Goal: Task Accomplishment & Management: Use online tool/utility

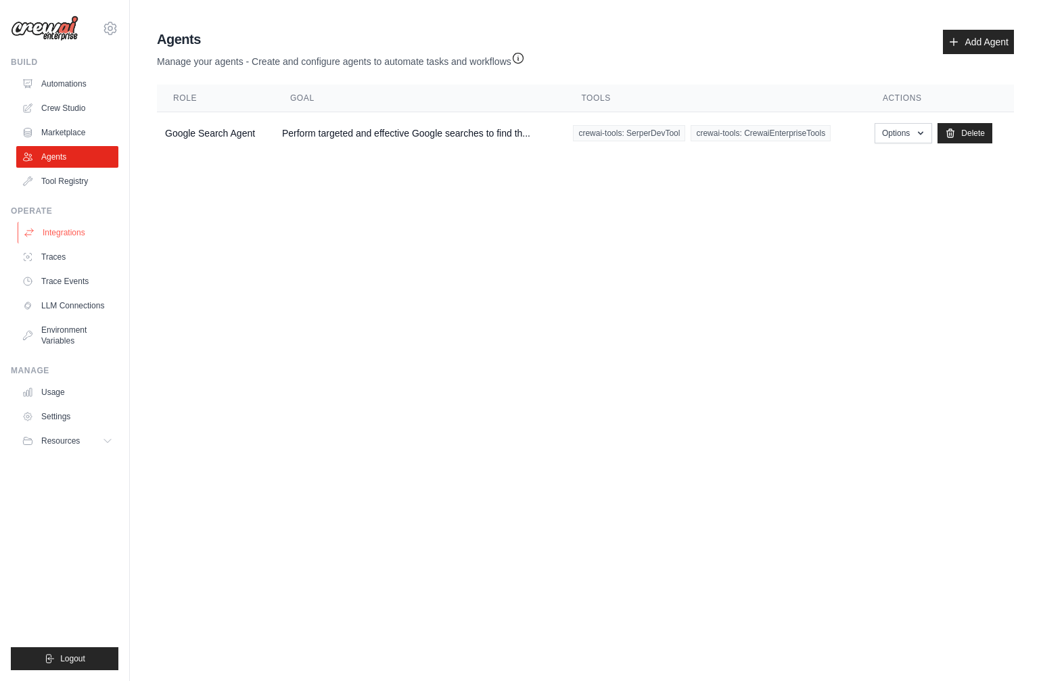
click at [73, 238] on link "Integrations" at bounding box center [69, 233] width 102 height 22
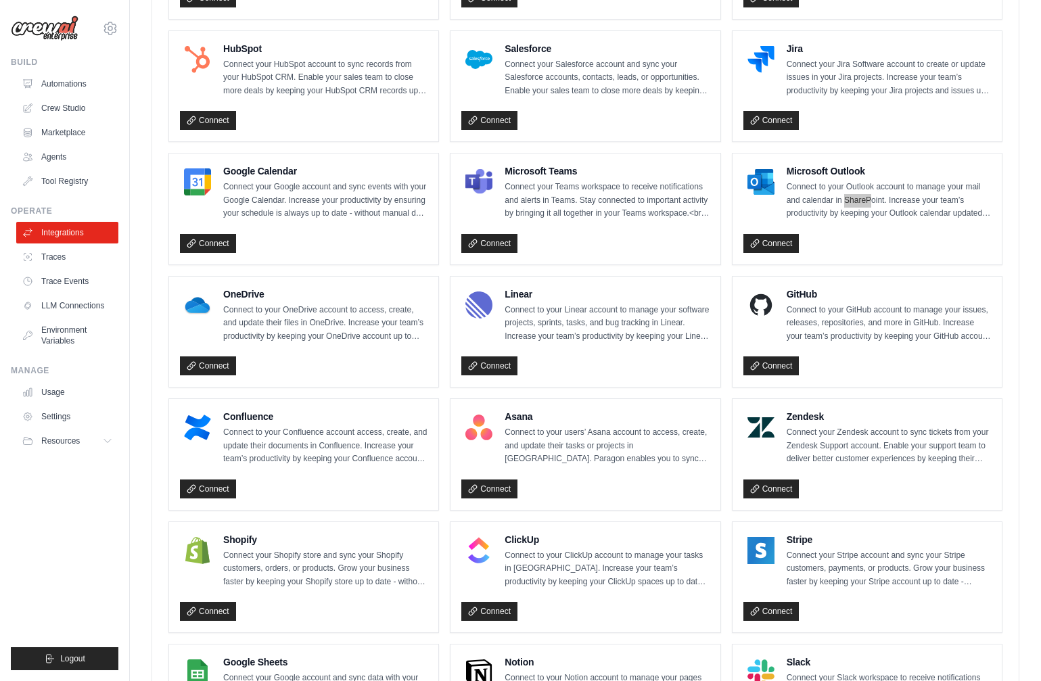
scroll to position [628, 0]
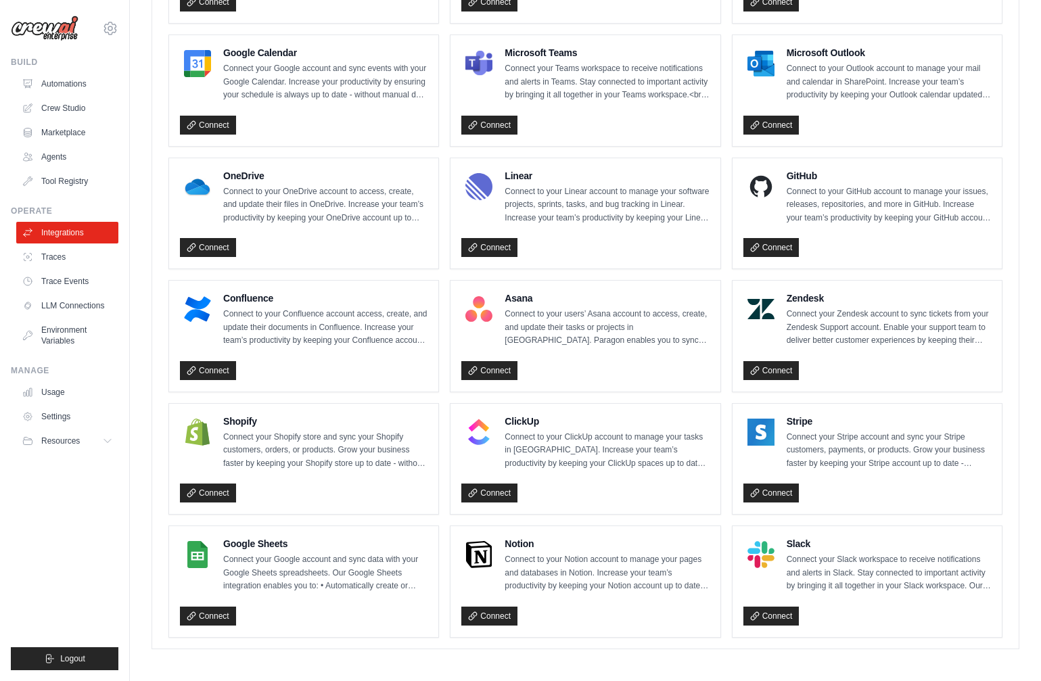
click at [360, 526] on div "Google Sheets Connect your Google account and sync data with your Google Sheets…" at bounding box center [303, 581] width 269 height 111
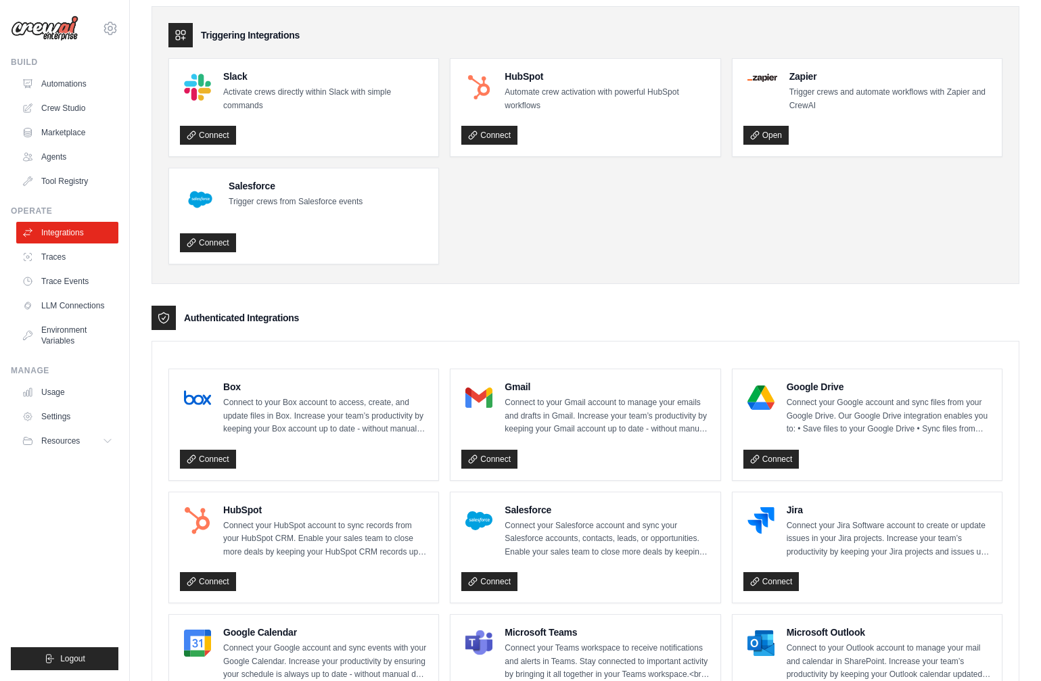
scroll to position [0, 0]
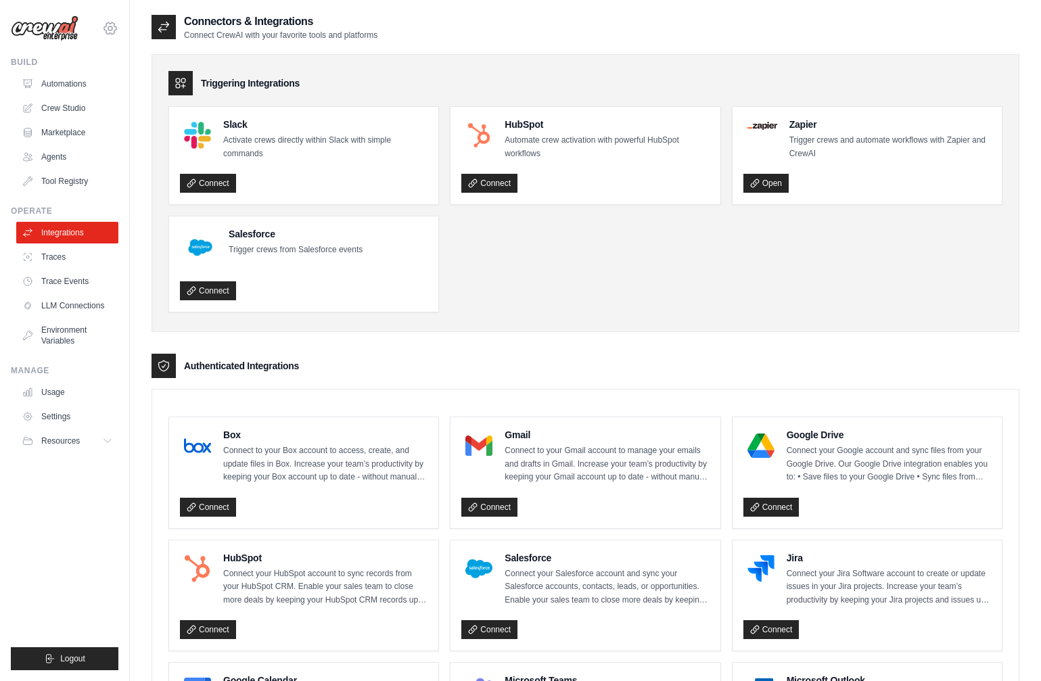
click at [114, 28] on icon at bounding box center [110, 28] width 16 height 16
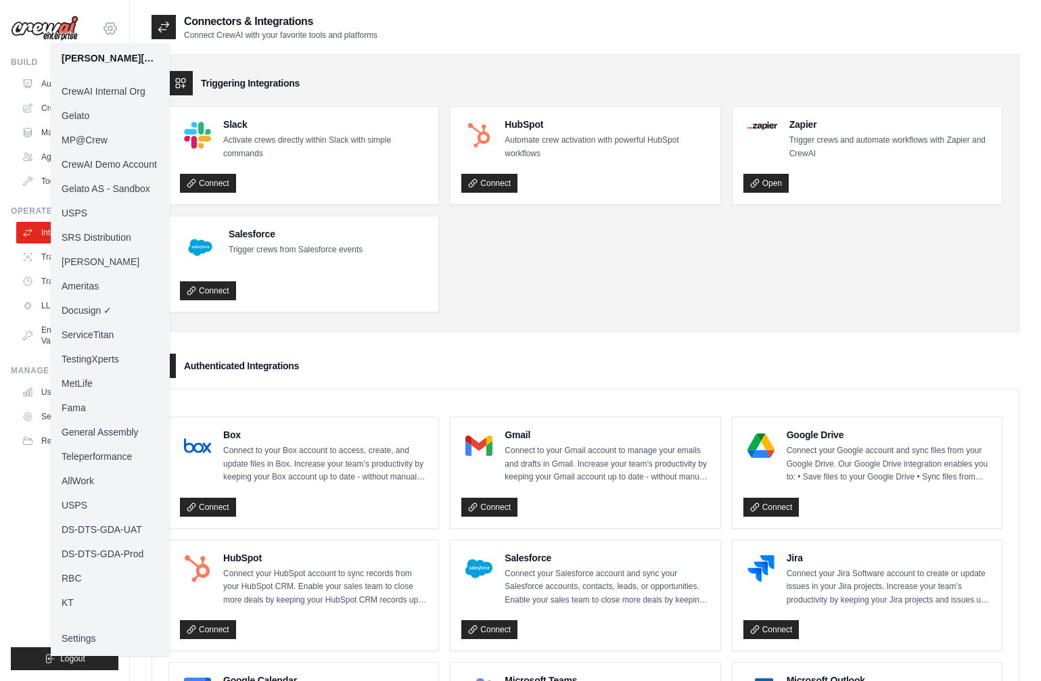
click at [114, 28] on icon at bounding box center [110, 28] width 16 height 16
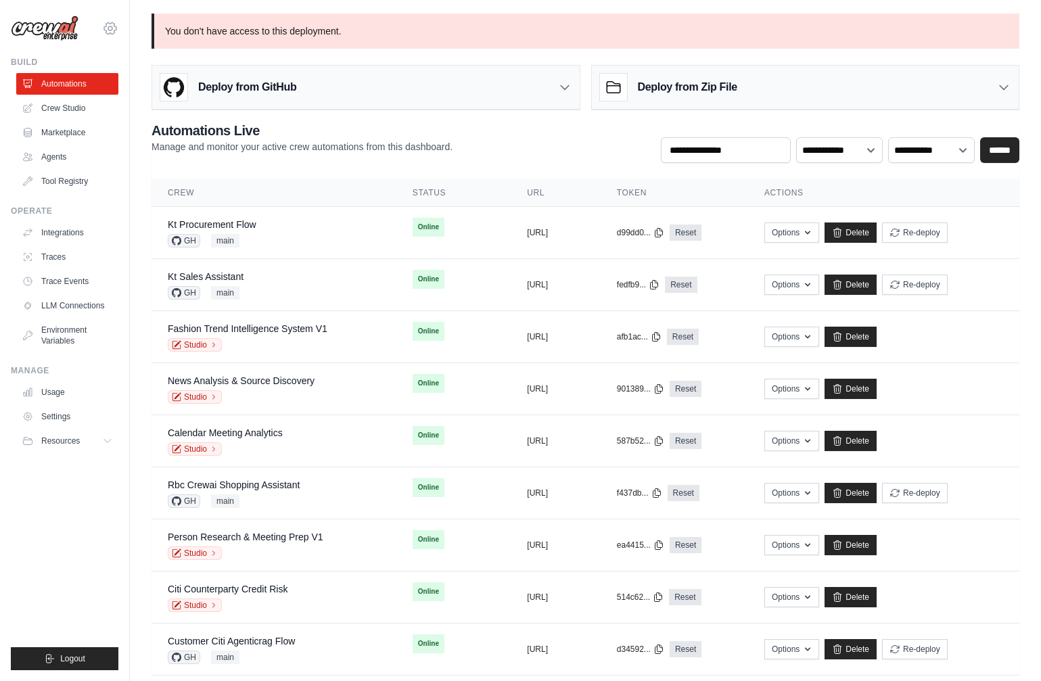
click at [107, 27] on icon at bounding box center [110, 28] width 16 height 16
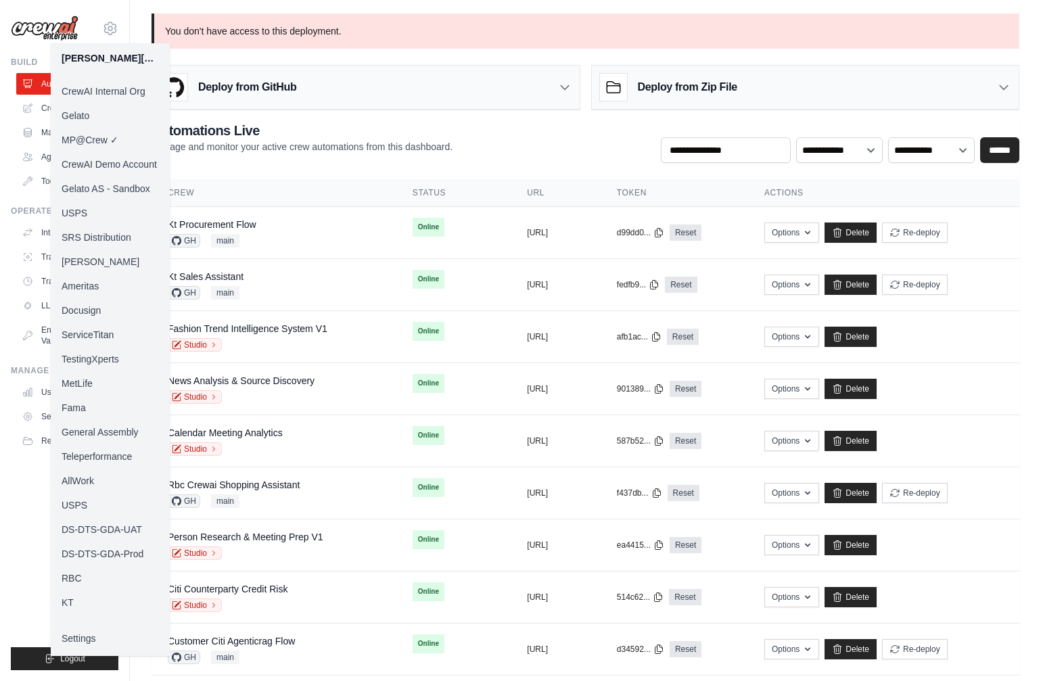
click at [88, 309] on link "Docusign" at bounding box center [110, 310] width 119 height 24
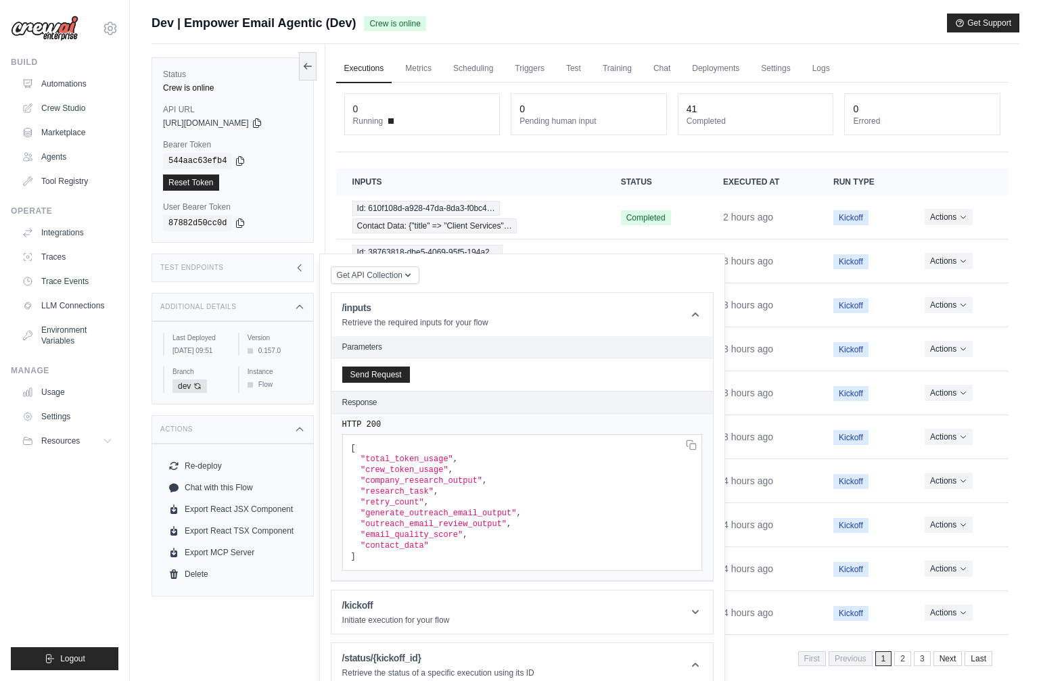
scroll to position [229, 0]
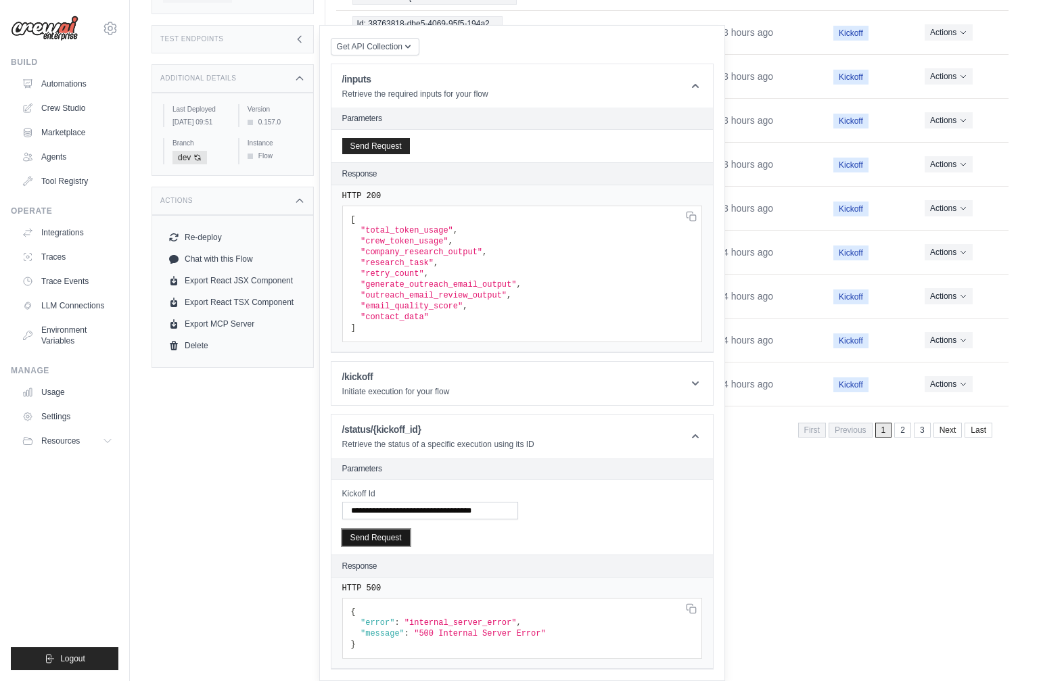
click at [373, 539] on button "Send Request" at bounding box center [376, 538] width 68 height 16
click at [229, 417] on div "Status Crew is online API URL copied https://empower-email-agentic-0ae54a8d-0a9…" at bounding box center [239, 155] width 174 height 681
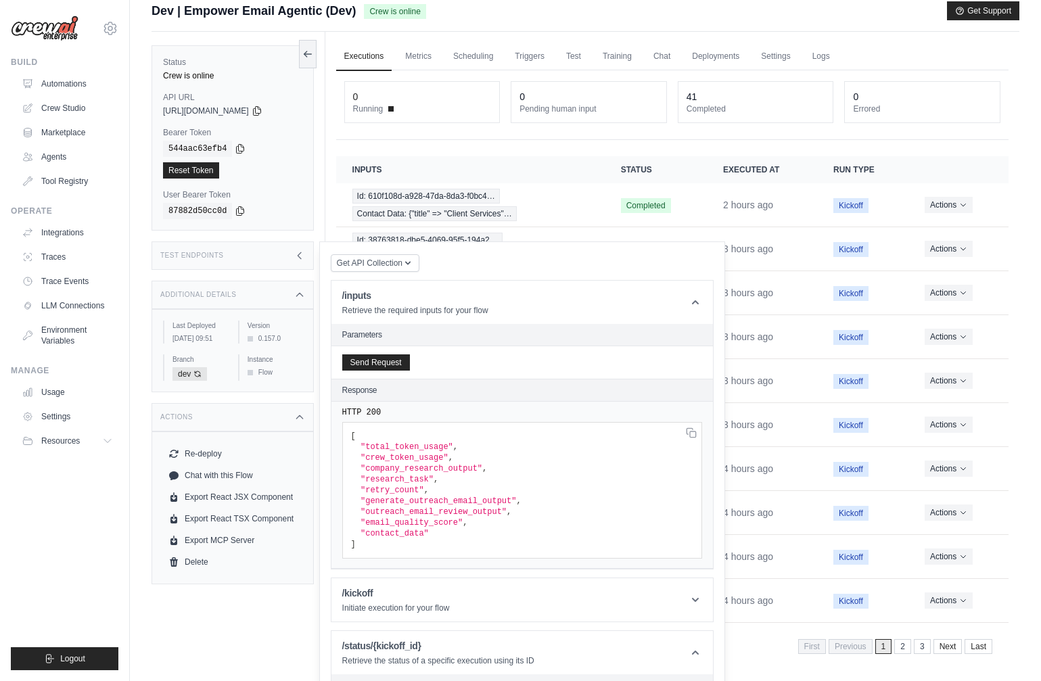
scroll to position [0, 0]
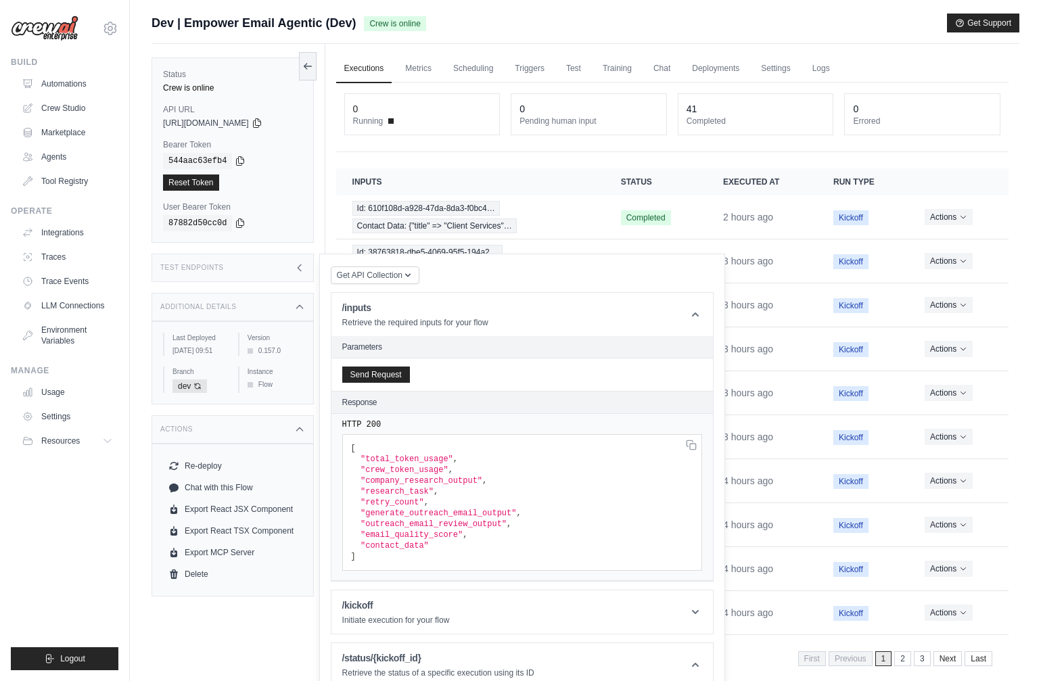
click at [142, 493] on div "Submit a support request Describe your issue or question * Please be specific a…" at bounding box center [585, 370] width 911 height 712
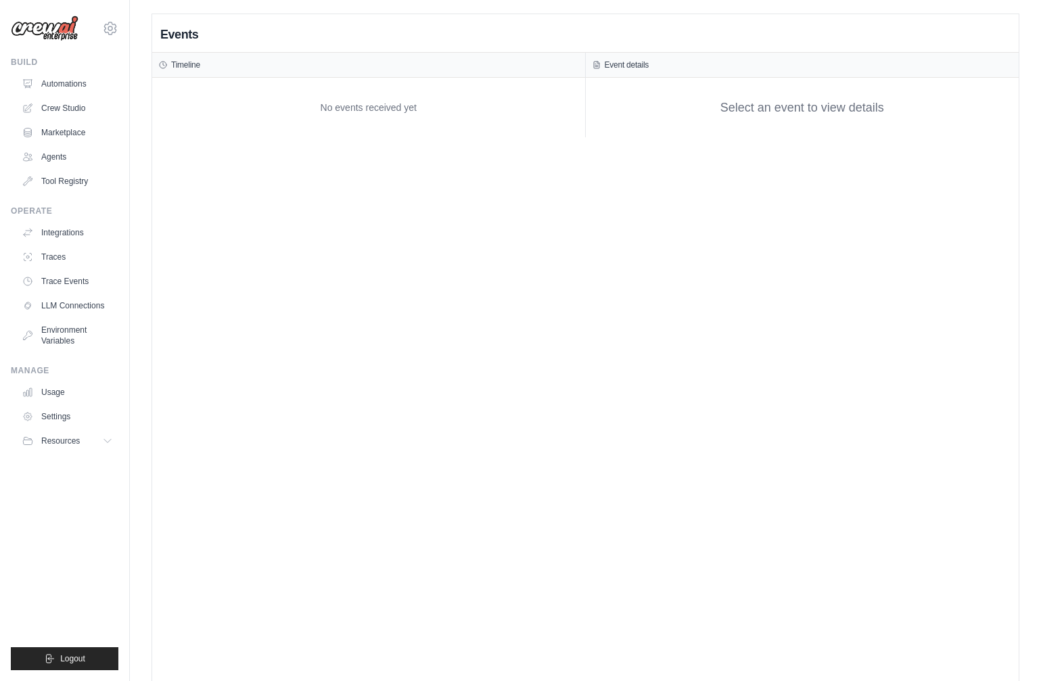
drag, startPoint x: 217, startPoint y: 381, endPoint x: 162, endPoint y: 550, distance: 177.6
click at [220, 387] on div "Events Timeline No events received yet Event details Select an event to view de…" at bounding box center [585, 354] width 867 height 681
click at [250, 543] on div "Events Timeline No events received yet Event details Select an event to view de…" at bounding box center [585, 354] width 867 height 681
